Goal: Share content

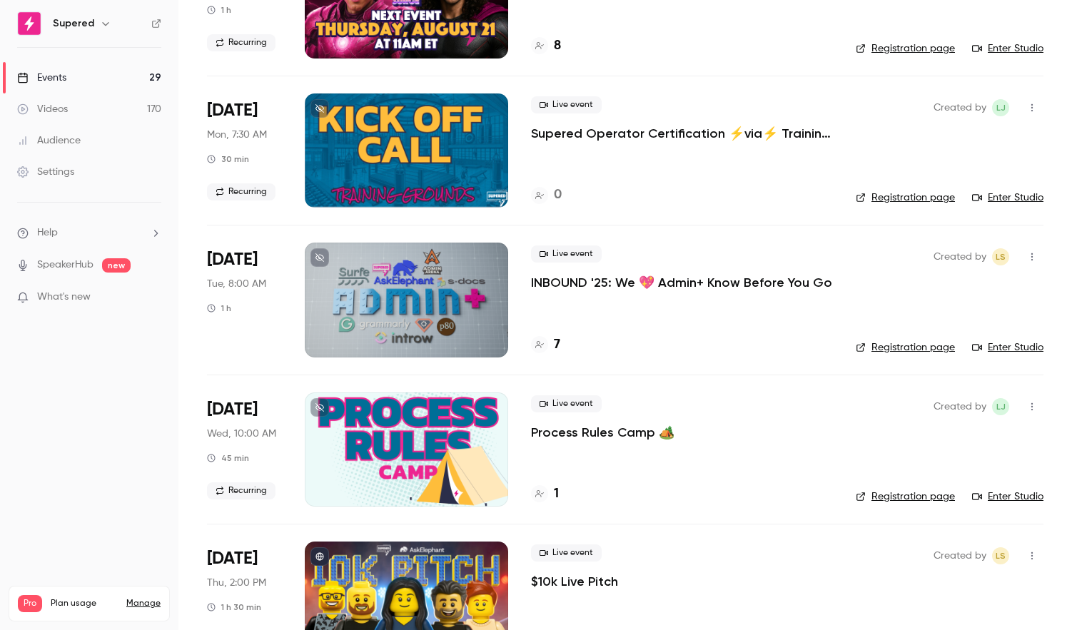
scroll to position [416, 0]
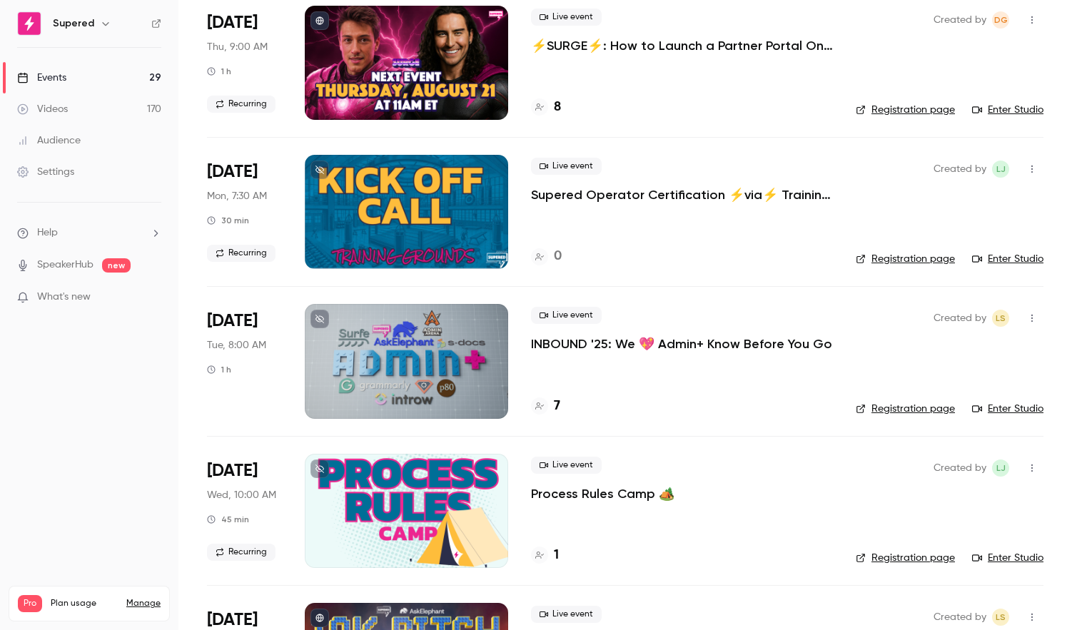
click at [587, 338] on p "INBOUND '25: We 💖 Admin+ Know Before You Go" at bounding box center [681, 344] width 301 height 17
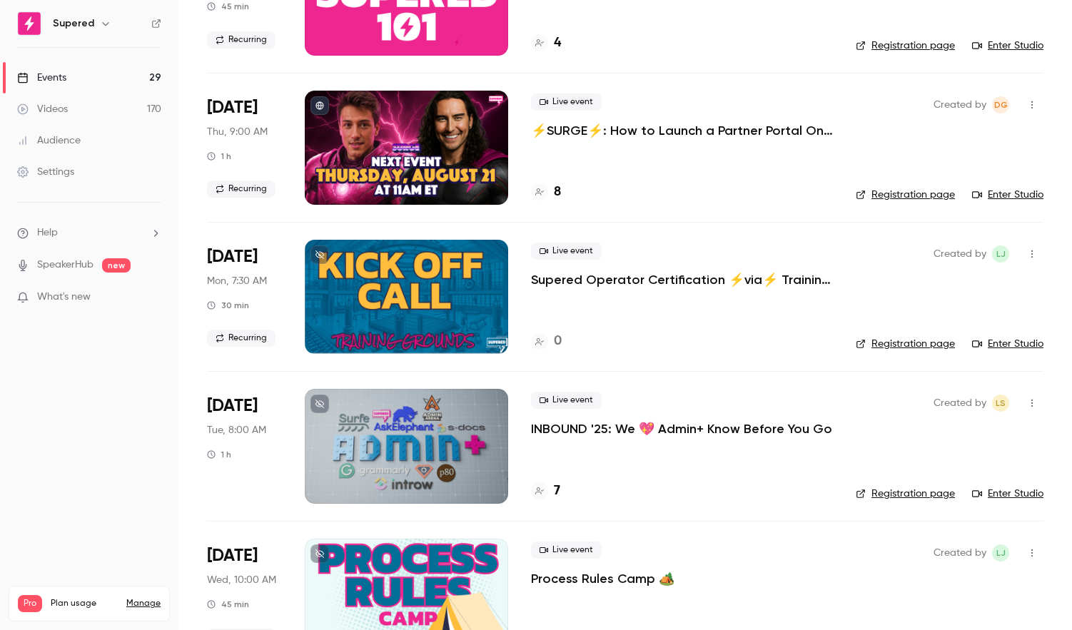
scroll to position [359, 0]
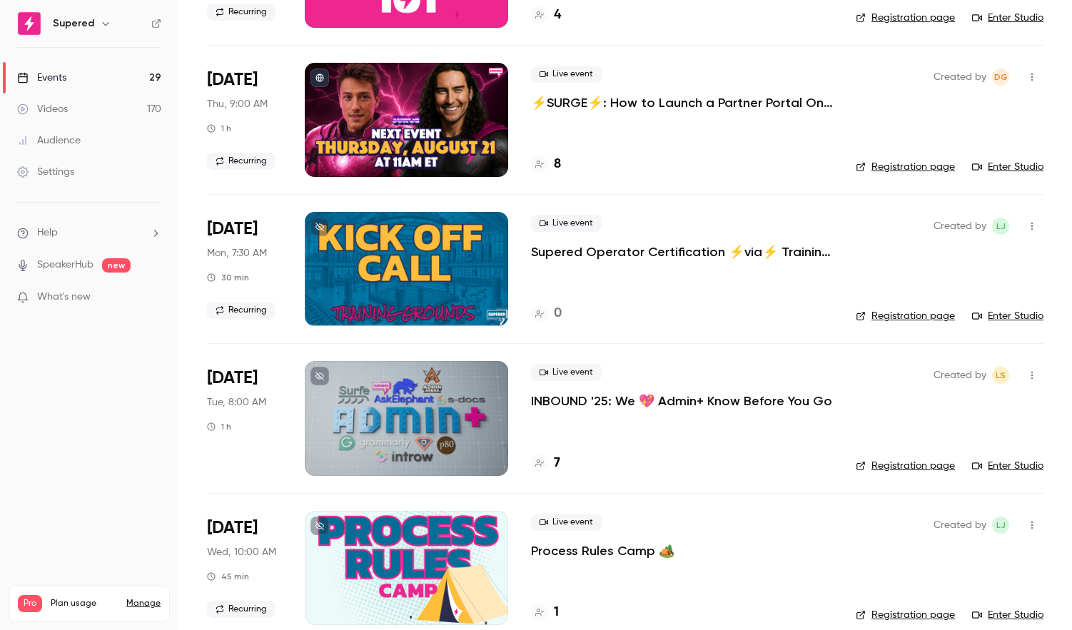
click at [556, 463] on h4 "7" at bounding box center [557, 463] width 6 height 19
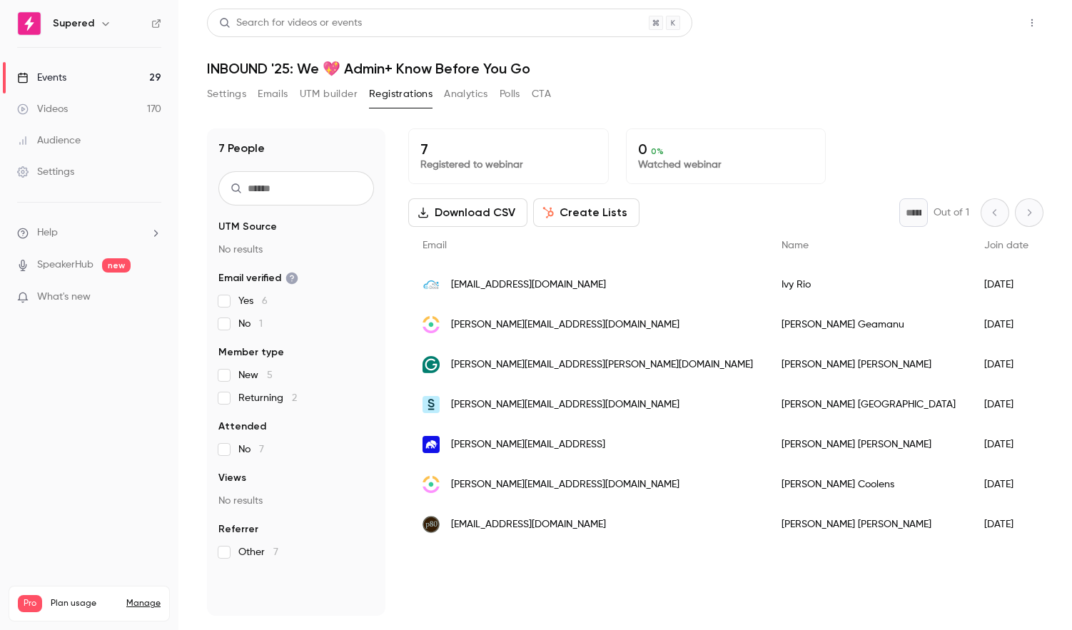
click at [992, 22] on button "Share" at bounding box center [981, 23] width 56 height 29
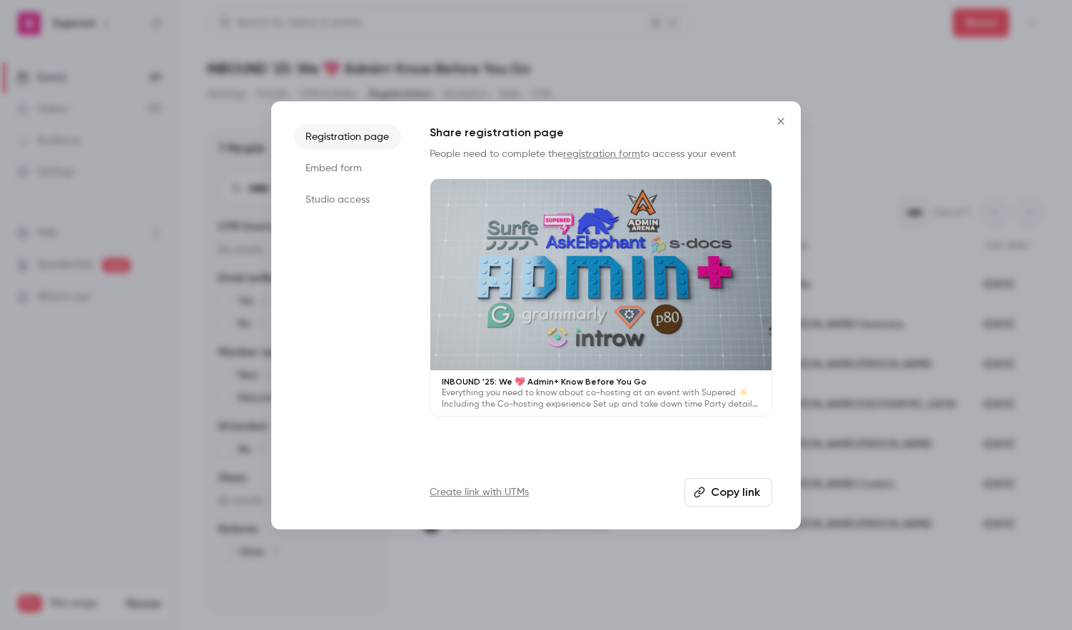
click at [733, 490] on button "Copy link" at bounding box center [729, 492] width 88 height 29
